Goal: Navigation & Orientation: Find specific page/section

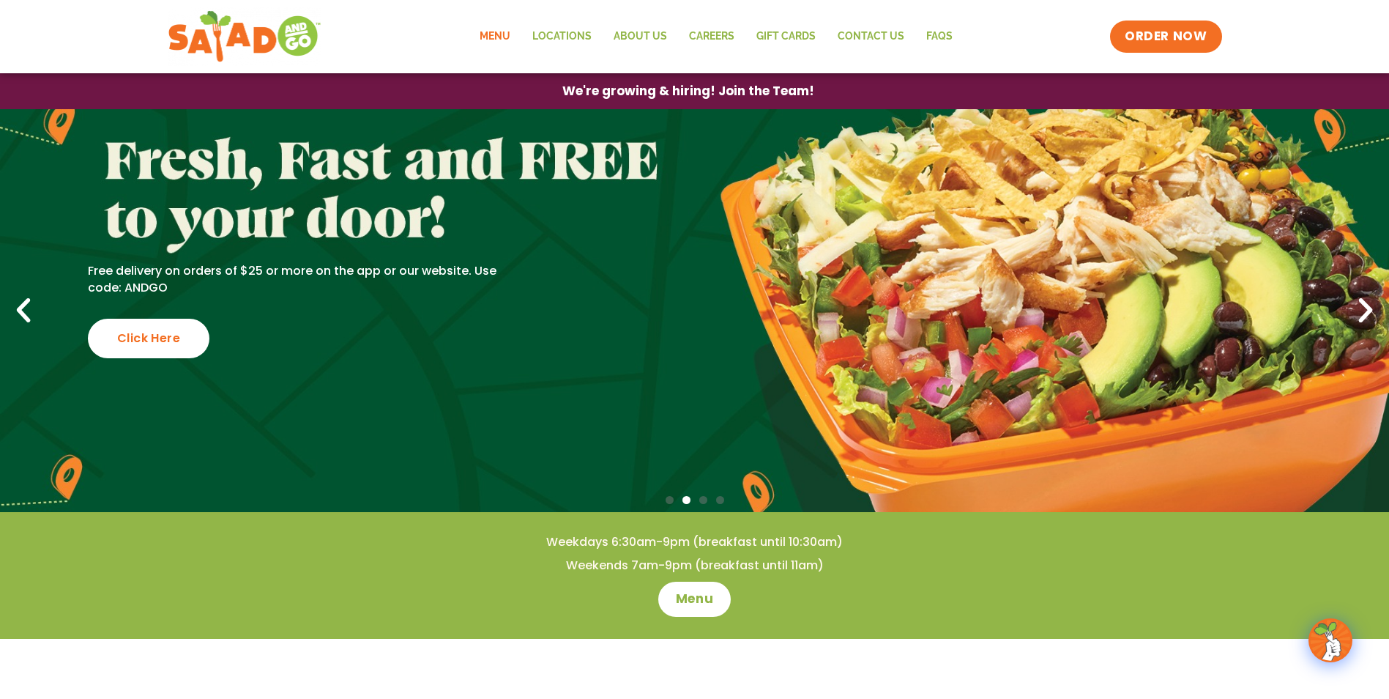
click at [488, 36] on link "Menu" at bounding box center [495, 37] width 53 height 34
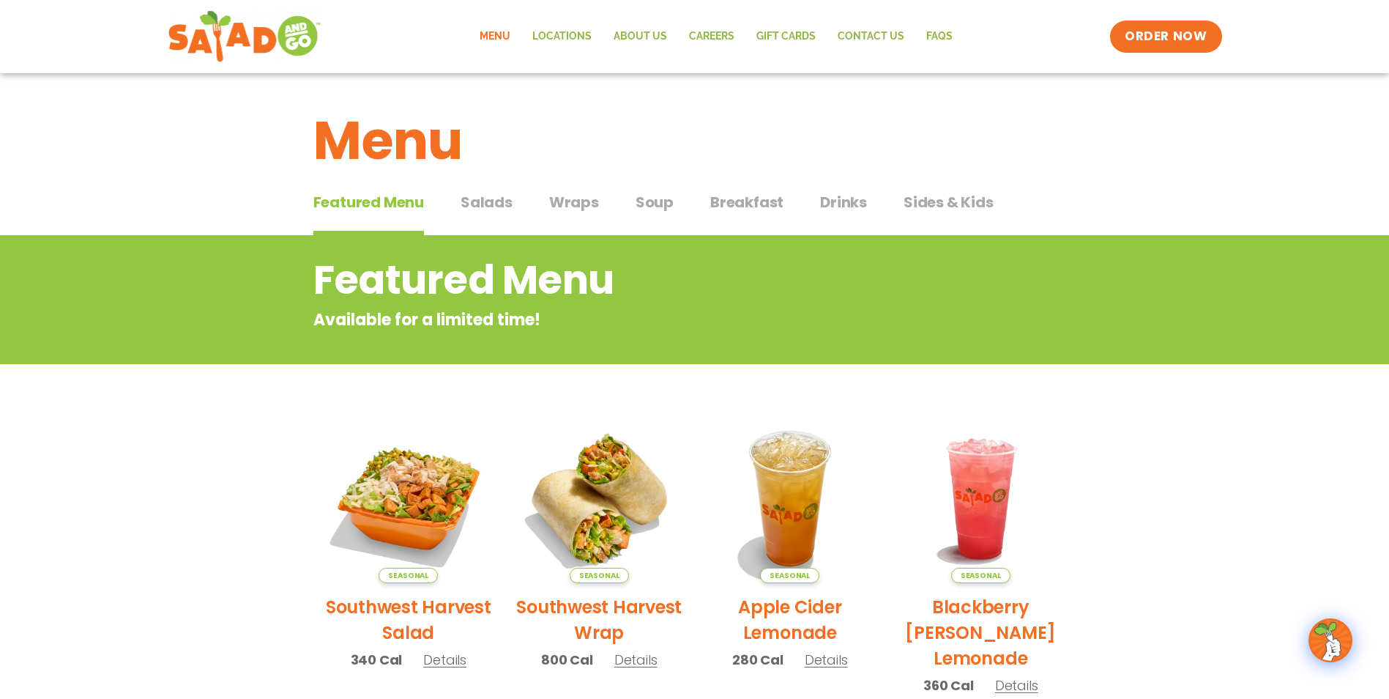
click at [491, 192] on span "Salads" at bounding box center [487, 202] width 52 height 22
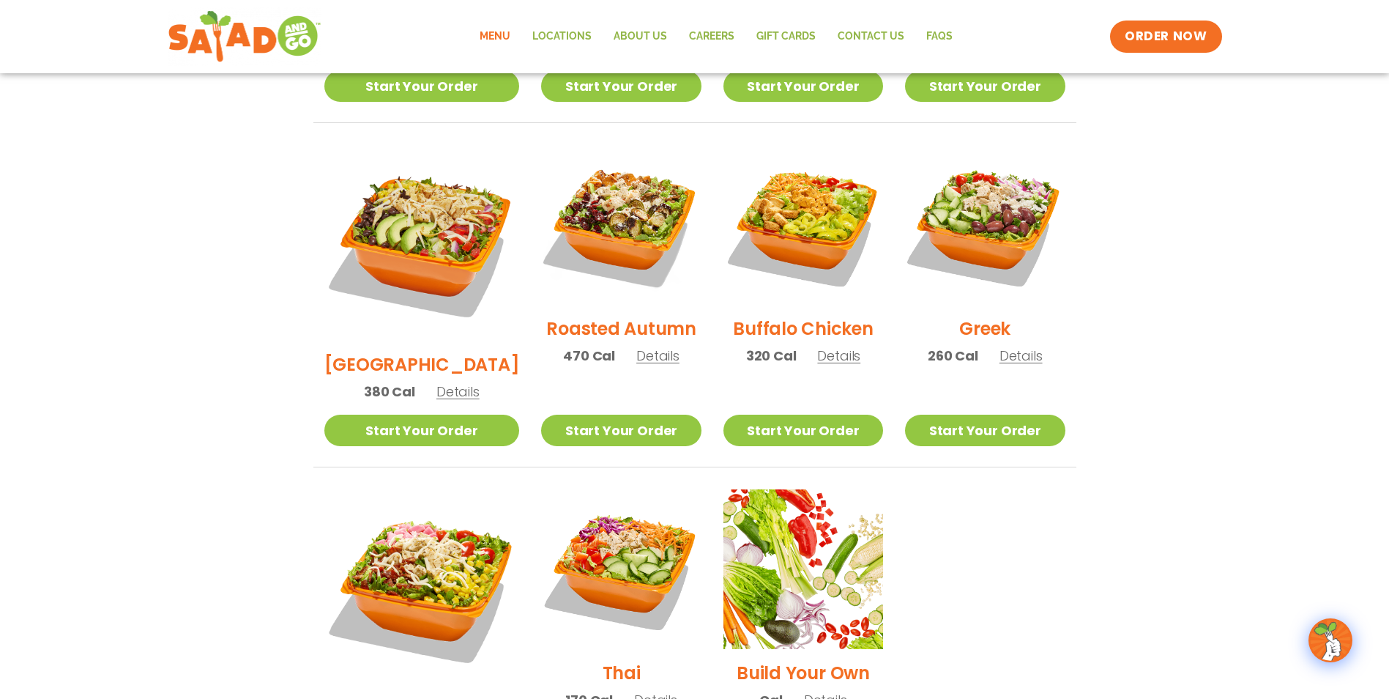
scroll to position [879, 0]
